Goal: Task Accomplishment & Management: Manage account settings

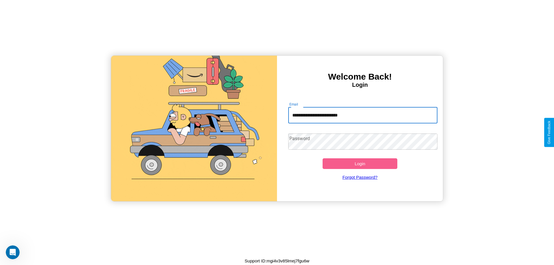
type input "**********"
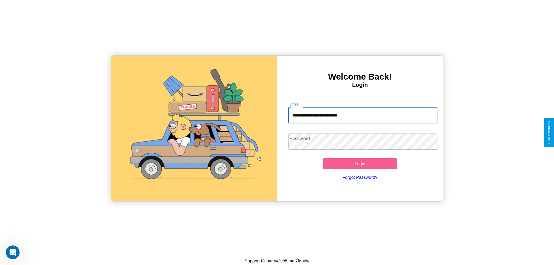
click at [360, 164] on button "Login" at bounding box center [359, 163] width 75 height 11
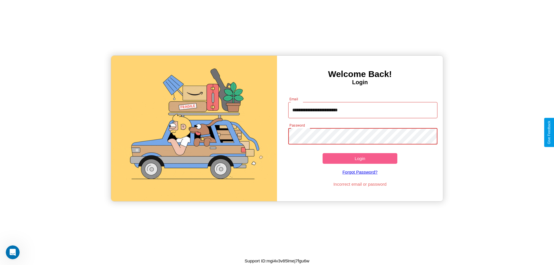
click at [360, 158] on button "Login" at bounding box center [359, 158] width 75 height 11
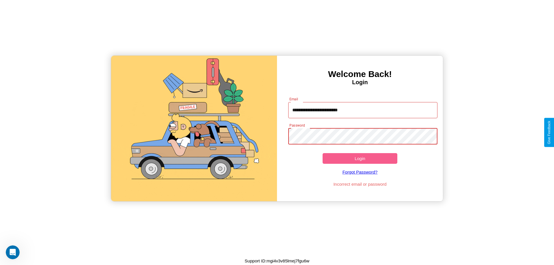
click at [360, 158] on button "Login" at bounding box center [359, 158] width 75 height 11
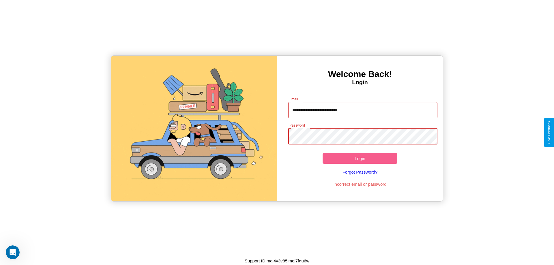
click at [360, 158] on button "Login" at bounding box center [359, 158] width 75 height 11
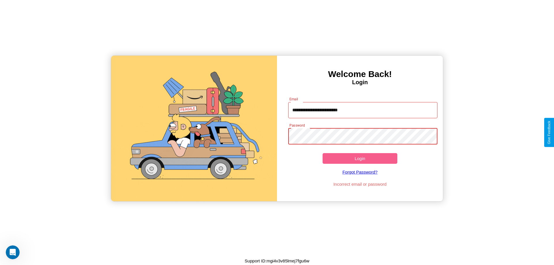
click at [360, 158] on button "Login" at bounding box center [359, 158] width 75 height 11
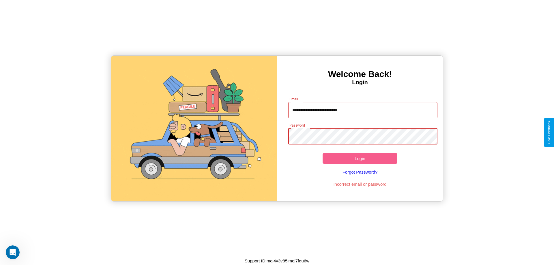
click at [360, 158] on button "Login" at bounding box center [359, 158] width 75 height 11
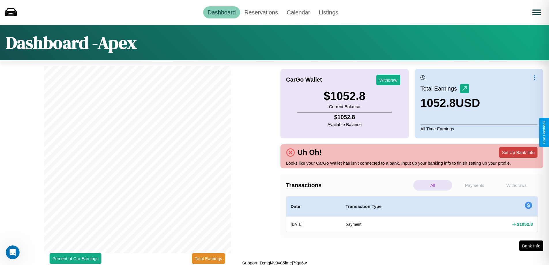
click at [518, 152] on button "Set Up Bank Info" at bounding box center [518, 152] width 38 height 11
